Goal: Task Accomplishment & Management: Use online tool/utility

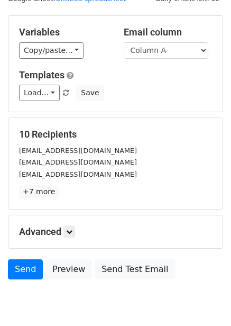
scroll to position [85, 0]
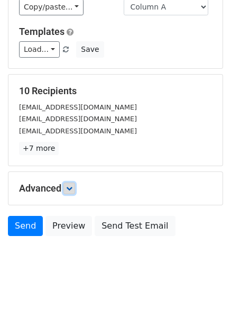
click at [73, 185] on link at bounding box center [69, 188] width 12 height 12
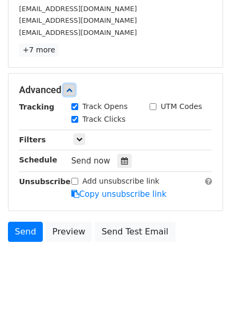
scroll to position [186, 0]
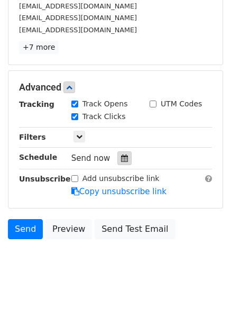
click at [123, 165] on div at bounding box center [124, 158] width 14 height 14
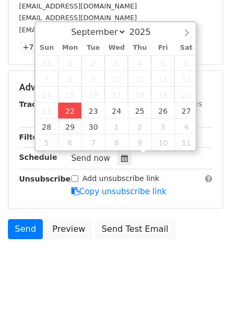
type input "2025-09-22 12:00"
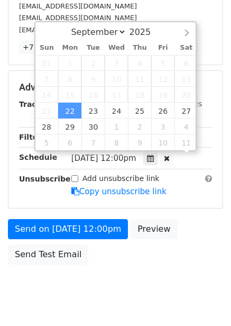
scroll to position [1, 0]
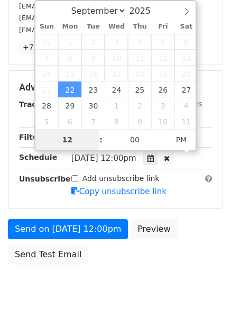
type input "4"
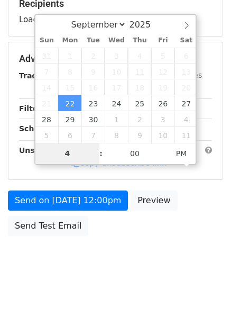
scroll to position [172, 0]
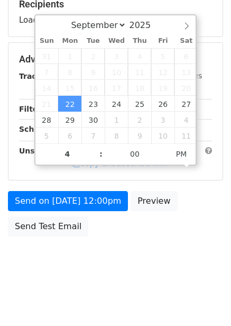
type input "2025-09-22 16:00"
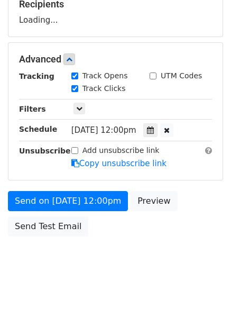
click at [149, 242] on body "New Campaign Daily emails left: 50 Google Sheet: Untitled spreadsheet Variables…" at bounding box center [115, 60] width 231 height 448
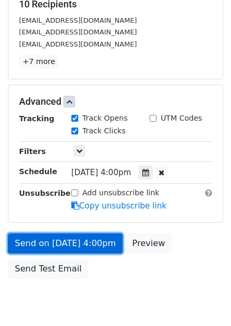
click at [84, 238] on link "Send on Sep 22 at 4:00pm" at bounding box center [65, 243] width 115 height 20
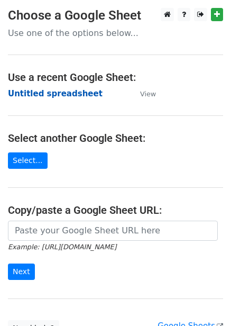
click at [57, 94] on strong "Untitled spreadsheet" at bounding box center [55, 94] width 95 height 10
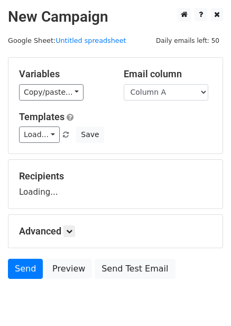
click at [164, 96] on select "Column A Column B Column C Column D Column E Column F" at bounding box center [166, 92] width 85 height 16
select select "Column B"
click at [124, 84] on select "Column A Column B Column C Column D Column E Column F" at bounding box center [166, 92] width 85 height 16
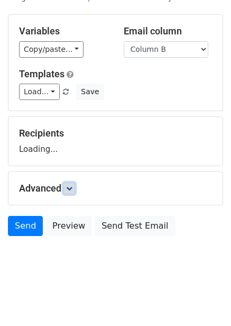
click at [75, 193] on link at bounding box center [69, 188] width 12 height 12
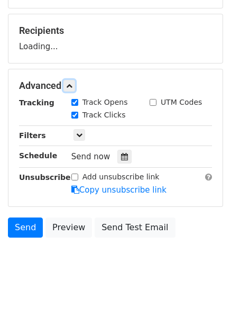
scroll to position [146, 0]
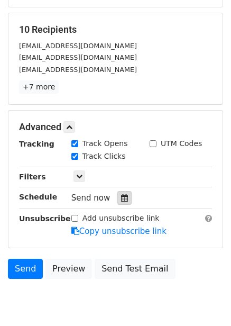
click at [121, 201] on icon at bounding box center [124, 197] width 7 height 7
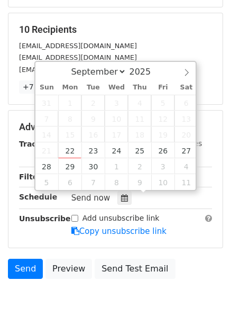
scroll to position [189, 0]
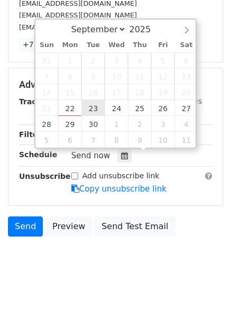
type input "2025-09-23 12:00"
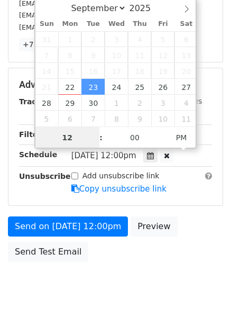
scroll to position [1, 0]
type input "5"
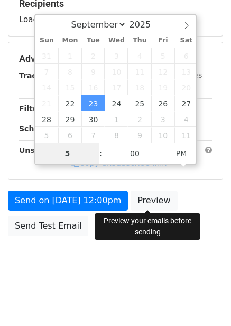
scroll to position [172, 0]
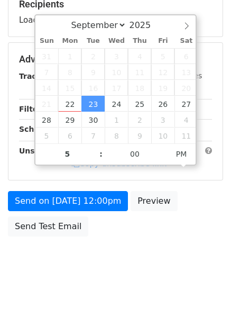
type input "2025-09-23 17:00"
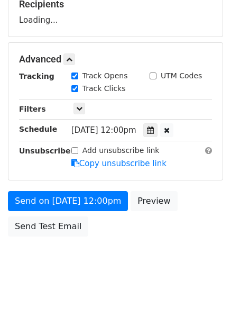
click at [165, 239] on div "Send on Sep 23 at 12:00pm Preview Send Test Email" at bounding box center [115, 216] width 231 height 51
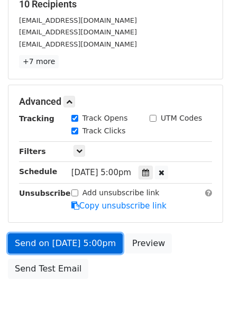
click at [69, 237] on link "Send on Sep 23 at 5:00pm" at bounding box center [65, 243] width 115 height 20
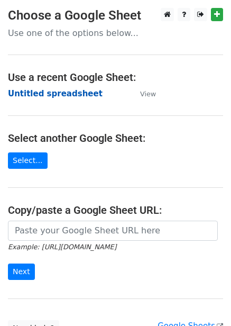
click at [34, 94] on strong "Untitled spreadsheet" at bounding box center [55, 94] width 95 height 10
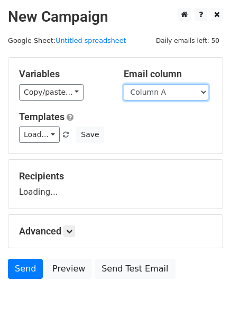
drag, startPoint x: 0, startPoint y: 0, endPoint x: 179, endPoint y: 88, distance: 199.1
click at [179, 88] on select "Column A Column B Column C Column D Column E Column F" at bounding box center [166, 92] width 85 height 16
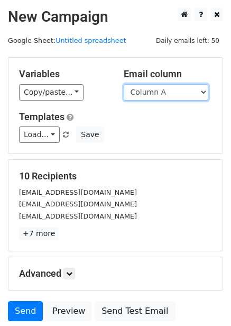
drag, startPoint x: 180, startPoint y: 88, endPoint x: 179, endPoint y: 98, distance: 10.1
click at [180, 88] on select "Column A Column B Column C Column D Column E Column F" at bounding box center [166, 92] width 85 height 16
select select "Column C"
click at [124, 84] on select "Column A Column B Column C Column D Column E Column F" at bounding box center [166, 92] width 85 height 16
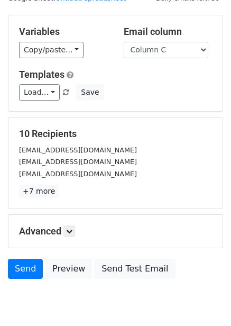
scroll to position [85, 0]
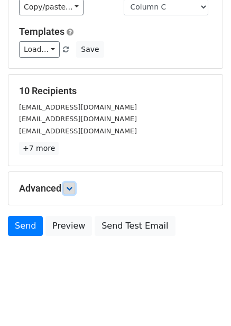
click at [71, 191] on icon at bounding box center [69, 188] width 6 height 6
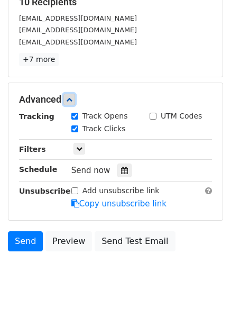
scroll to position [180, 0]
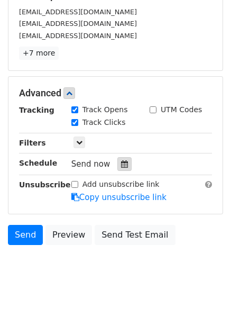
click at [121, 166] on icon at bounding box center [124, 163] width 7 height 7
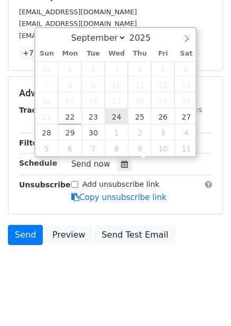
type input "2025-09-24 12:00"
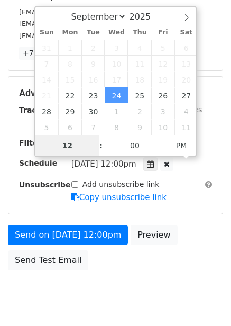
type input "6"
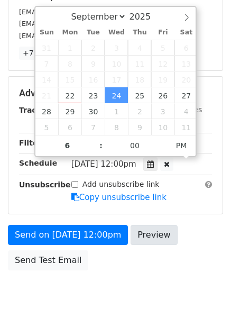
type input "2025-09-24 18:00"
click at [176, 253] on body "New Campaign Daily emails left: 50 Google Sheet: Untitled spreadsheet Variables…" at bounding box center [115, 73] width 231 height 490
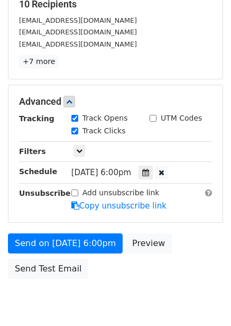
scroll to position [180, 0]
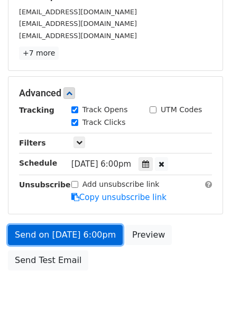
click at [102, 238] on link "Send on Sep 24 at 6:00pm" at bounding box center [65, 235] width 115 height 20
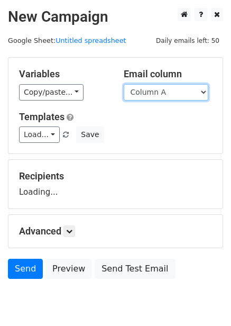
click at [170, 99] on select "Column A Column B Column C Column D Column E Column F" at bounding box center [166, 92] width 85 height 16
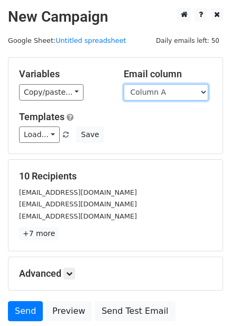
drag, startPoint x: 169, startPoint y: 94, endPoint x: 169, endPoint y: 99, distance: 5.8
click at [169, 94] on select "Column A Column B Column C Column D Column E Column F" at bounding box center [166, 92] width 85 height 16
select select "Column D"
click at [124, 84] on select "Column A Column B Column C Column D Column E Column F" at bounding box center [166, 92] width 85 height 16
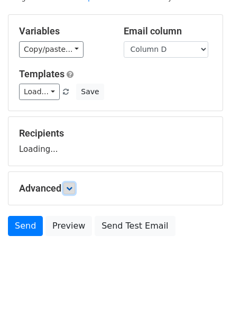
click at [69, 191] on link at bounding box center [69, 188] width 12 height 12
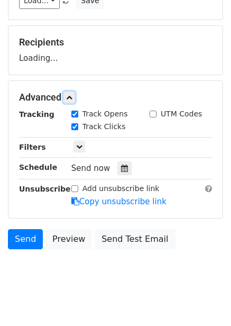
scroll to position [137, 0]
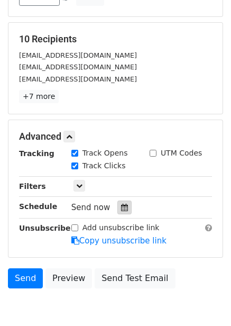
click at [118, 214] on div at bounding box center [124, 207] width 14 height 14
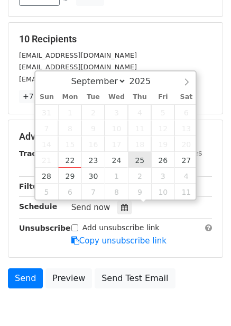
type input "2025-09-25 12:00"
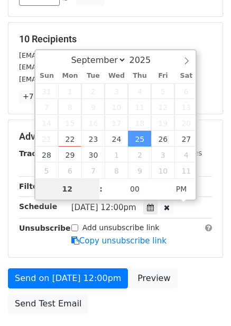
type input "7"
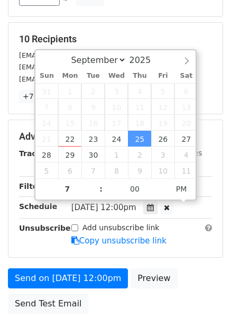
type input "2025-09-25 19:00"
click at [195, 268] on div "Send on Sep 25 at 12:00pm Preview Send Test Email" at bounding box center [115, 293] width 231 height 51
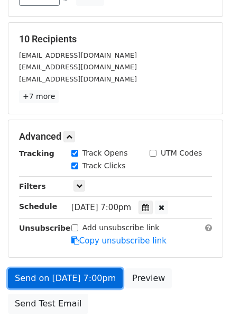
click at [95, 270] on link "Send on Sep 25 at 7:00pm" at bounding box center [65, 278] width 115 height 20
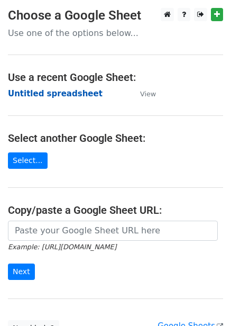
click at [81, 89] on strong "Untitled spreadsheet" at bounding box center [55, 94] width 95 height 10
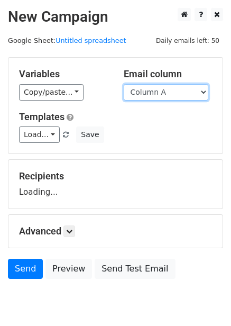
click at [151, 96] on select "Column A Column B Column C Column D Column E Column F" at bounding box center [166, 92] width 85 height 16
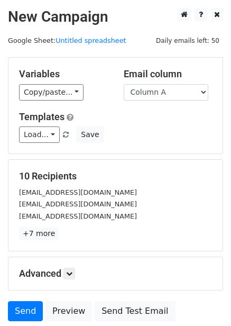
click at [154, 164] on div "10 Recipients treasurer@socialenterprise.us info@socialenterprise.us educationb…" at bounding box center [115, 205] width 214 height 91
click at [157, 97] on select "Column A Column B Column C Column D Column E Column F" at bounding box center [166, 92] width 85 height 16
select select "Column E"
click at [124, 84] on select "Column A Column B Column C Column D Column E Column F" at bounding box center [166, 92] width 85 height 16
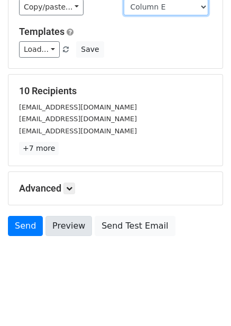
scroll to position [43, 0]
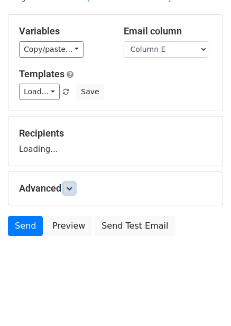
click at [72, 183] on link at bounding box center [69, 188] width 12 height 12
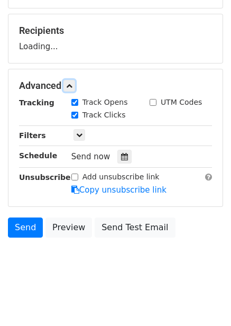
scroll to position [146, 0]
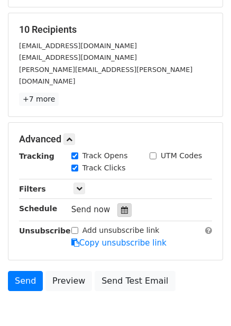
click at [121, 203] on div at bounding box center [124, 210] width 14 height 14
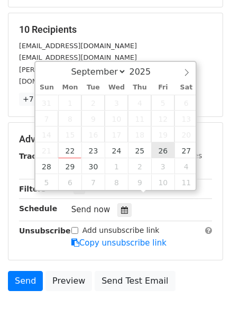
type input "2025-09-26 12:00"
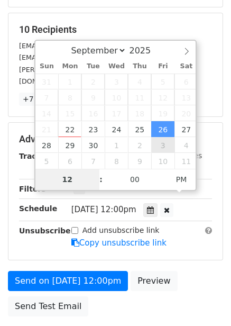
type input "8"
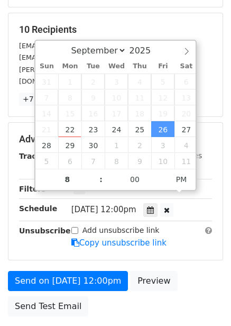
type input "2025-09-26 20:00"
click at [173, 276] on div "Send on Sep 26 at 12:00pm Preview Send Test Email" at bounding box center [115, 296] width 231 height 51
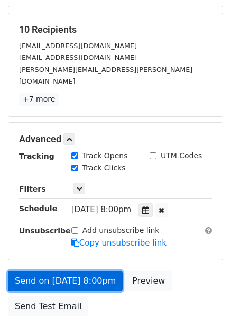
click at [91, 271] on link "Send on Sep 26 at 8:00pm" at bounding box center [65, 281] width 115 height 20
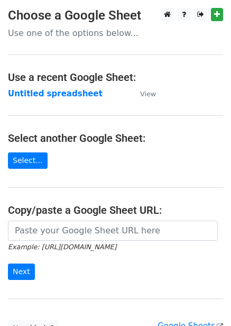
click at [76, 99] on td "Untitled spreadsheet" at bounding box center [69, 94] width 122 height 12
click at [77, 98] on strong "Untitled spreadsheet" at bounding box center [55, 94] width 95 height 10
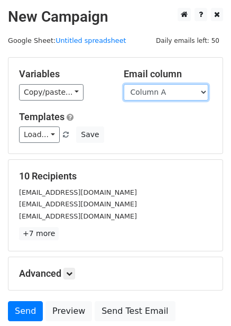
click at [172, 99] on select "Column A Column B Column C Column D Column E Column F" at bounding box center [166, 92] width 85 height 16
select select "Column F"
click at [124, 84] on select "Column A Column B Column C Column D Column E Column F" at bounding box center [166, 92] width 85 height 16
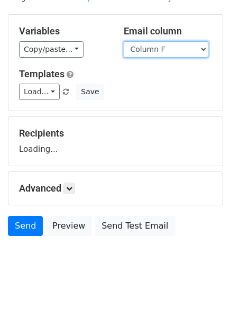
scroll to position [43, 0]
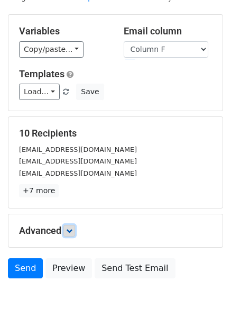
click at [67, 190] on form "Variables Copy/paste... {{Column A}} {{Column B}} {{Column C}} {{Column D}} {{C…" at bounding box center [115, 148] width 215 height 269
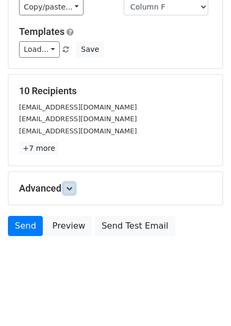
click at [75, 186] on link at bounding box center [69, 188] width 12 height 12
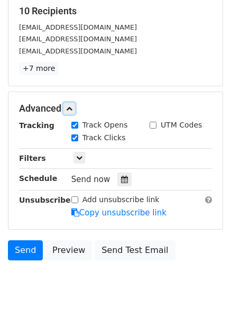
scroll to position [183, 0]
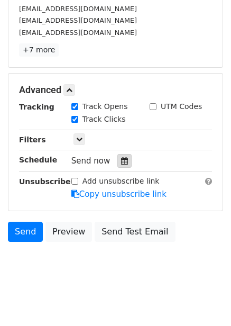
click at [121, 166] on div at bounding box center [124, 161] width 14 height 14
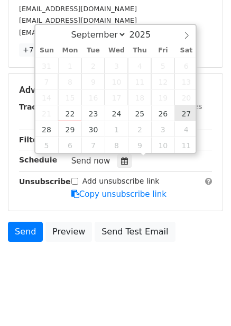
type input "[DATE] 12:00"
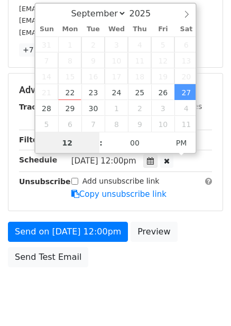
scroll to position [1, 0]
type input "9"
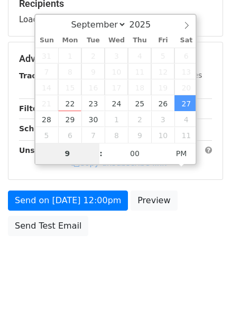
scroll to position [172, 0]
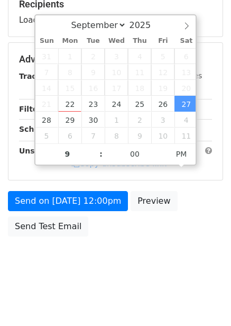
type input "[DATE] 21:00"
click at [189, 227] on div "Send on [DATE] 12:00pm Preview Send Test Email" at bounding box center [115, 216] width 231 height 51
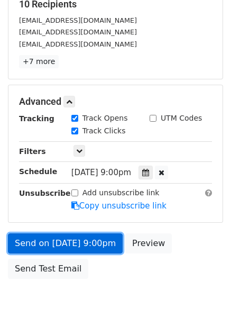
click at [99, 247] on link "Send on [DATE] 9:00pm" at bounding box center [65, 243] width 115 height 20
